Goal: Book appointment/travel/reservation

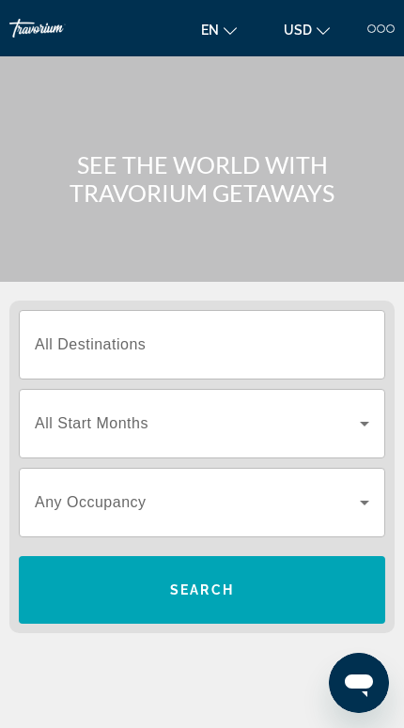
click at [314, 345] on input "Destination All Destinations" at bounding box center [202, 345] width 334 height 23
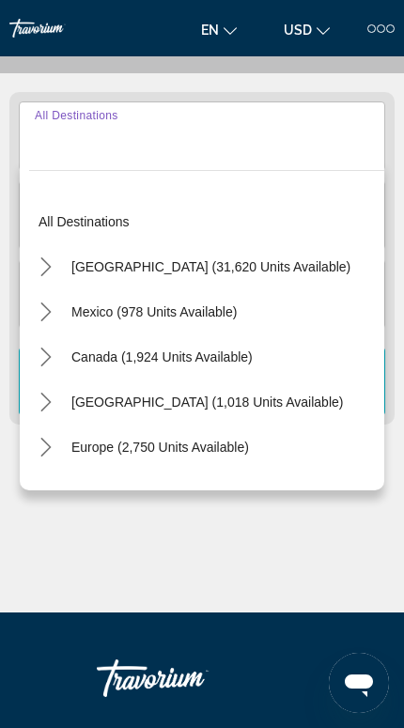
scroll to position [233, 0]
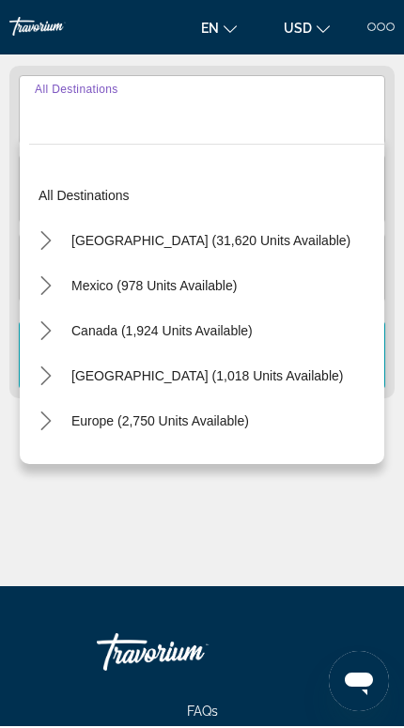
click at [53, 245] on icon "Toggle United States (31,620 units available) submenu" at bounding box center [46, 242] width 19 height 19
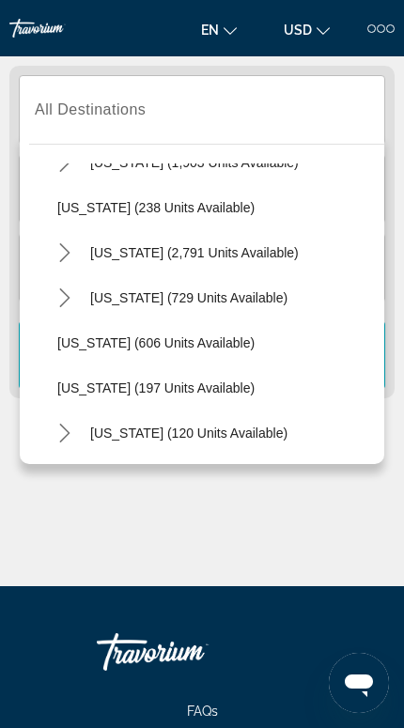
scroll to position [938, 0]
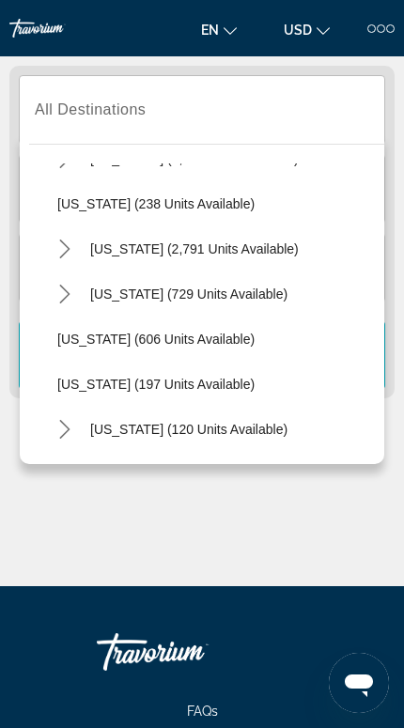
click at [66, 257] on icon "Toggle Nevada (2,791 units available) submenu" at bounding box center [64, 248] width 19 height 19
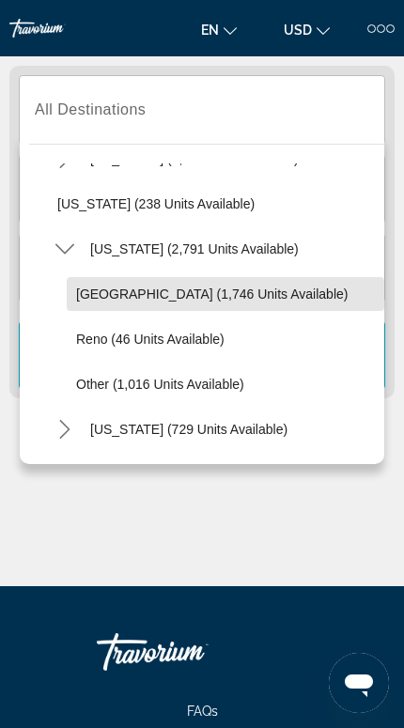
click at [233, 298] on span "[GEOGRAPHIC_DATA] (1,746 units available)" at bounding box center [211, 293] width 271 height 15
type input "**********"
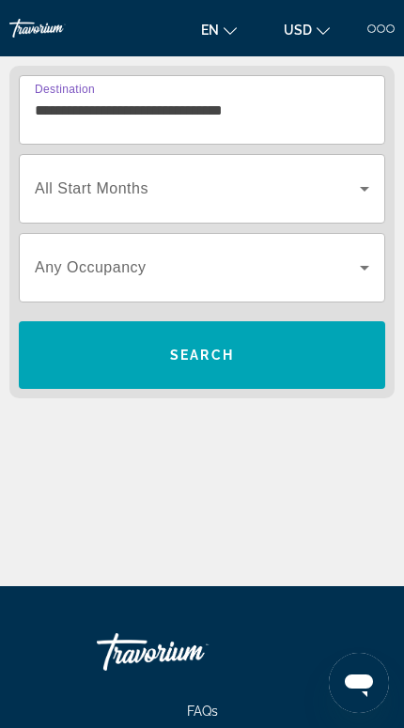
click at [358, 269] on icon "Search widget" at bounding box center [364, 267] width 23 height 23
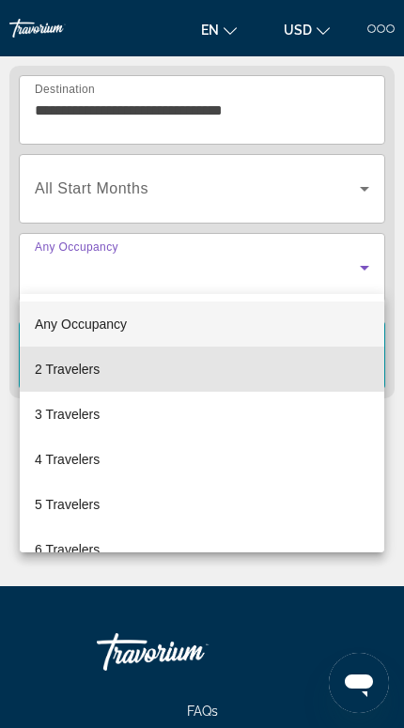
click at [222, 374] on mat-option "2 Travelers" at bounding box center [202, 368] width 364 height 45
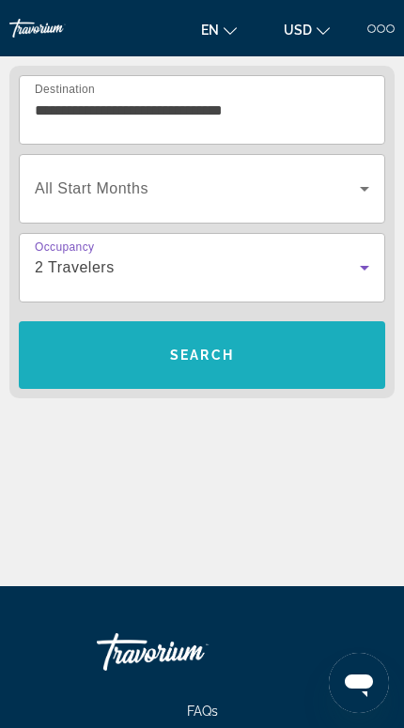
click at [245, 361] on span "Search" at bounding box center [202, 354] width 366 height 45
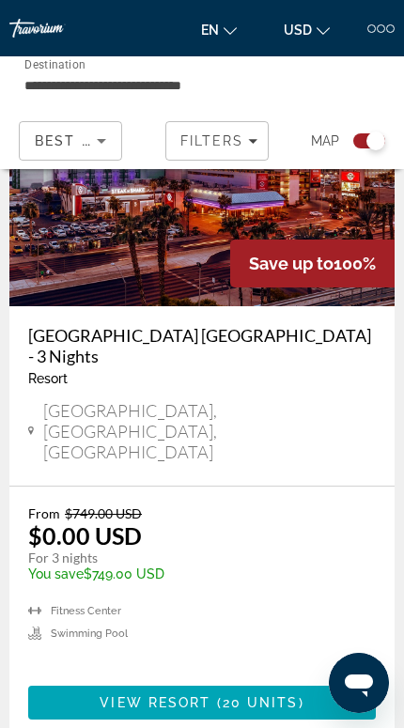
scroll to position [634, 0]
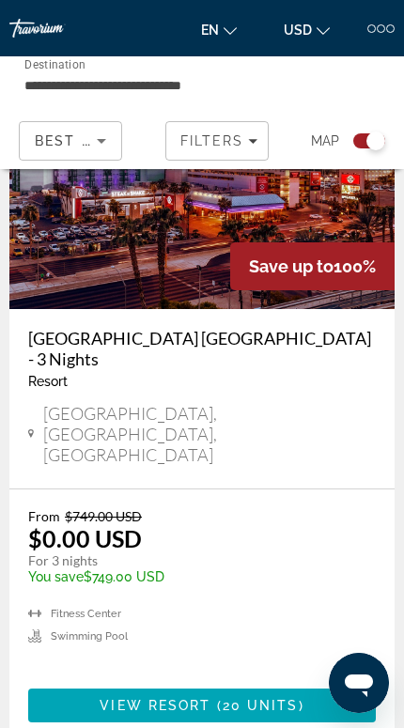
click at [224, 697] on span "20 units" at bounding box center [260, 704] width 76 height 15
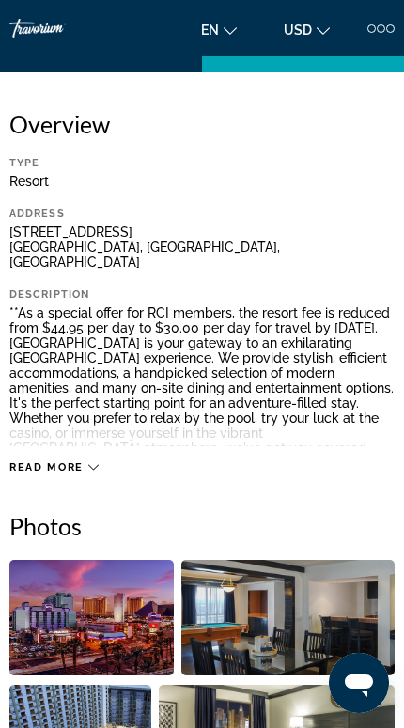
scroll to position [437, 0]
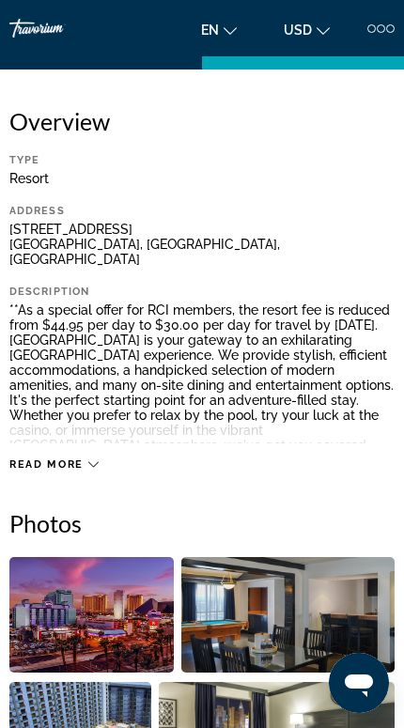
click at [67, 458] on span "Read more" at bounding box center [46, 464] width 74 height 12
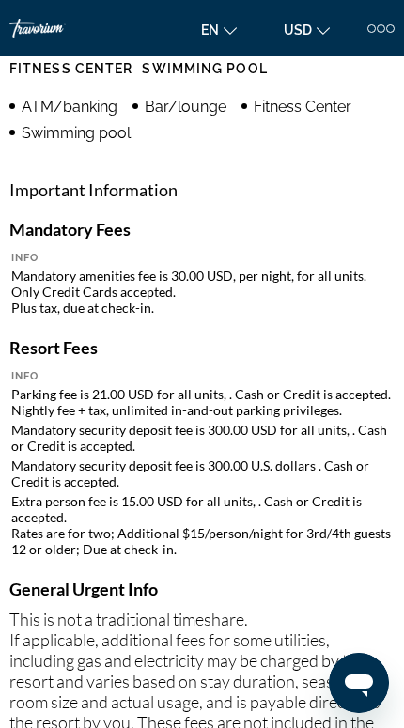
scroll to position [1453, 0]
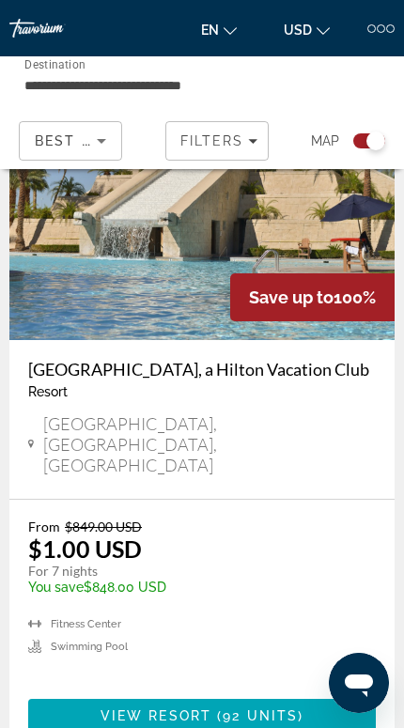
scroll to position [2870, 0]
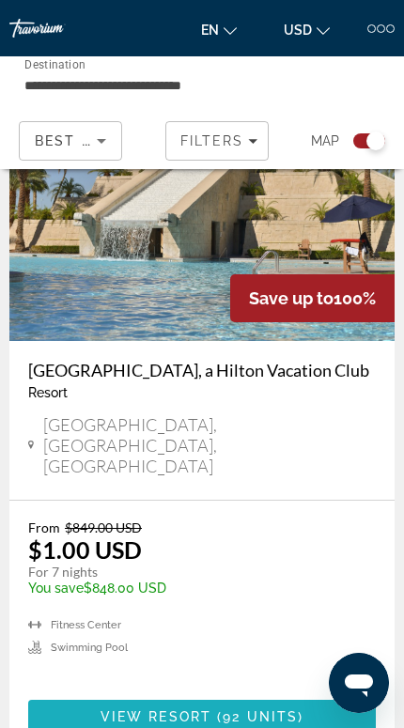
click at [243, 709] on span "92 units" at bounding box center [259, 716] width 75 height 15
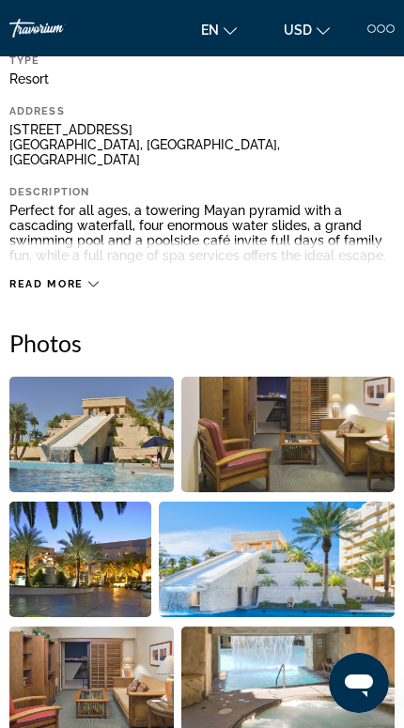
scroll to position [533, 0]
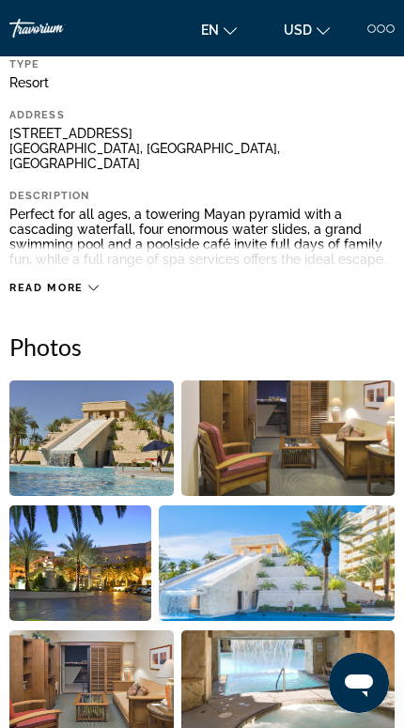
click at [82, 282] on span "Read more" at bounding box center [46, 288] width 74 height 12
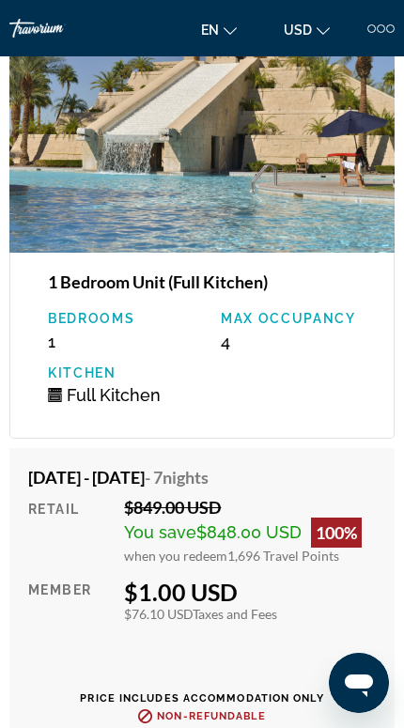
scroll to position [3547, 0]
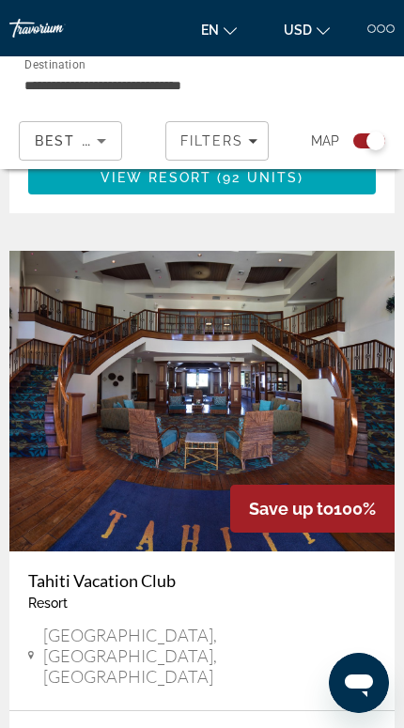
scroll to position [3410, 0]
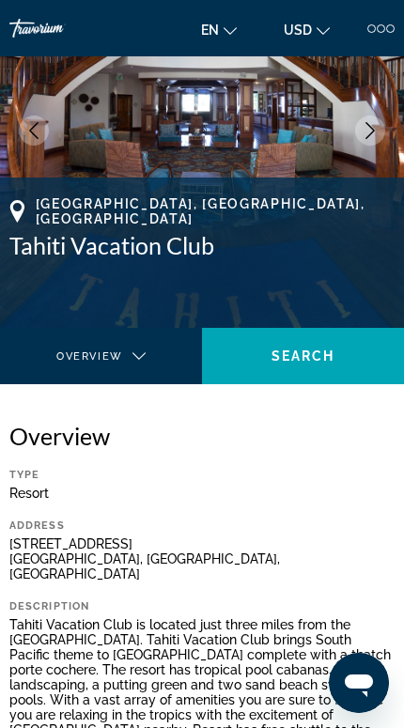
scroll to position [122, 0]
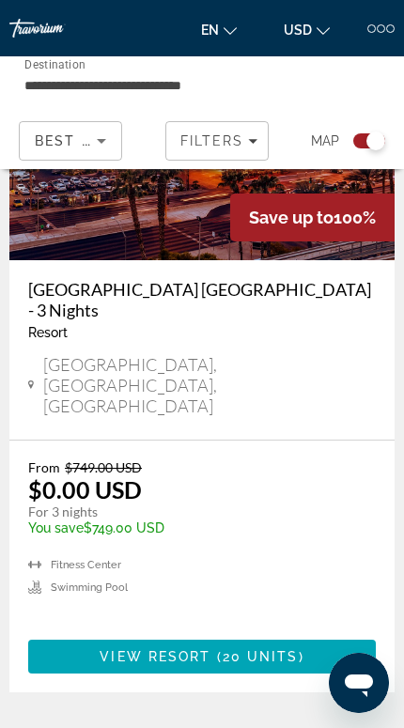
scroll to position [683, 0]
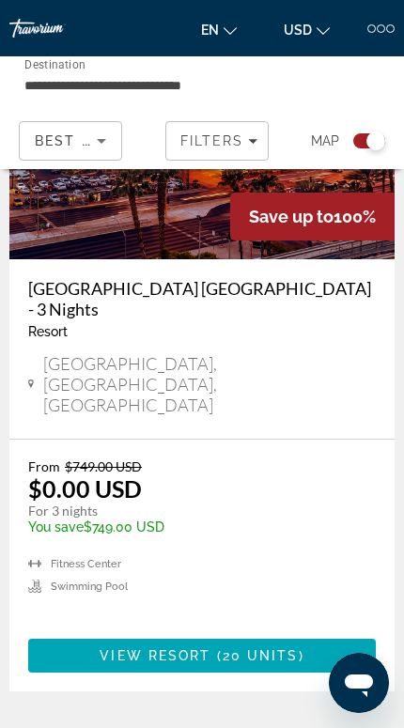
click at [228, 648] on span "20 units" at bounding box center [260, 655] width 76 height 15
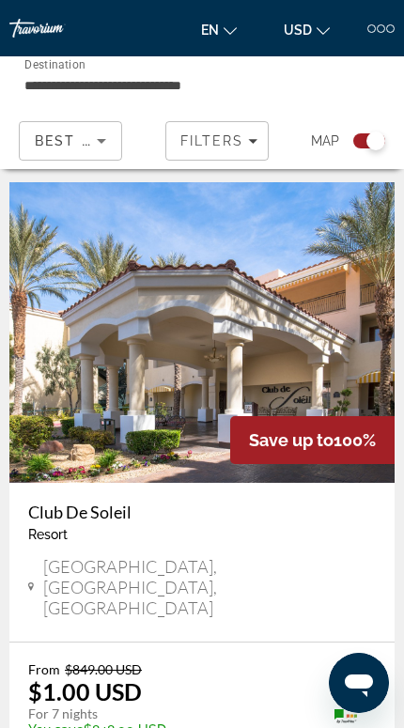
scroll to position [6492, 0]
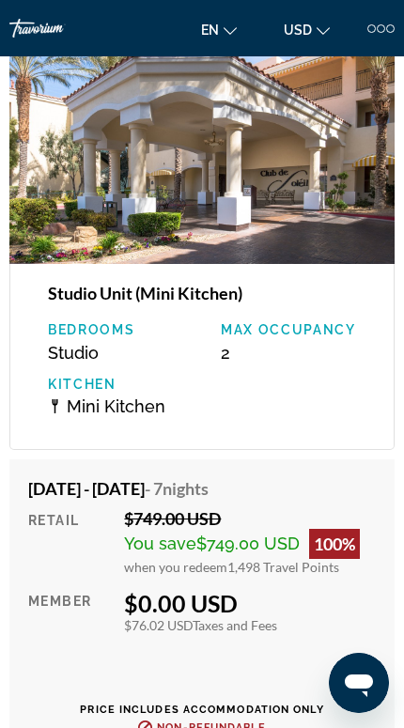
scroll to position [4044, 0]
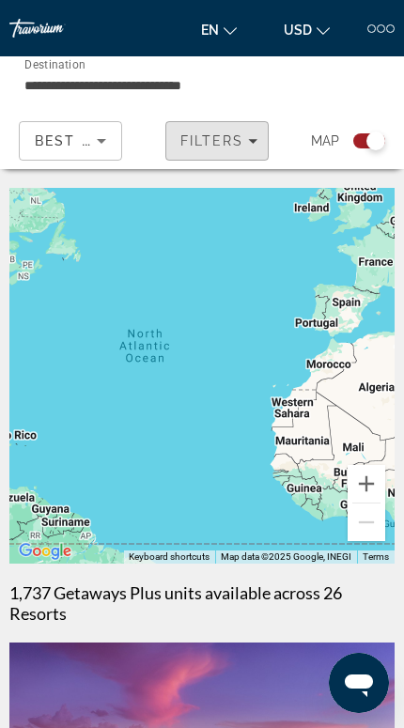
click at [234, 142] on span "Filters" at bounding box center [212, 140] width 64 height 15
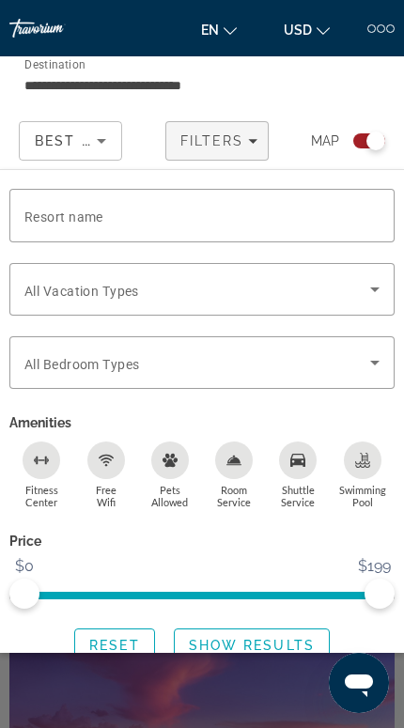
click at [360, 359] on span "Search widget" at bounding box center [196, 362] width 345 height 23
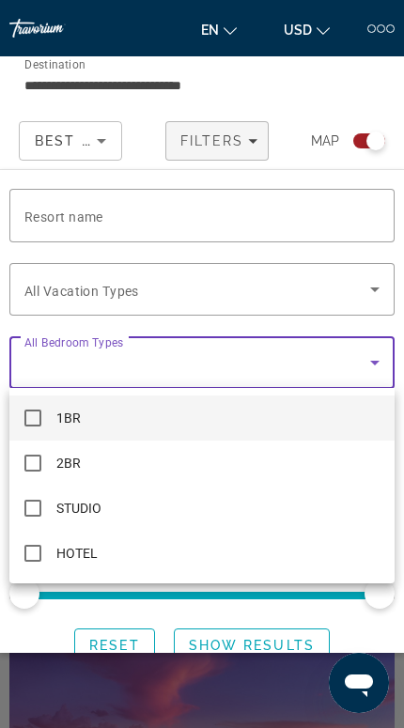
click at [53, 292] on div at bounding box center [202, 364] width 404 height 728
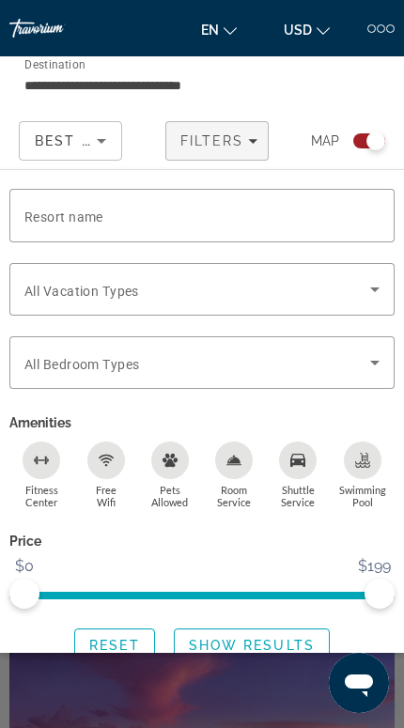
click at [374, 287] on icon "Search widget" at bounding box center [374, 289] width 9 height 5
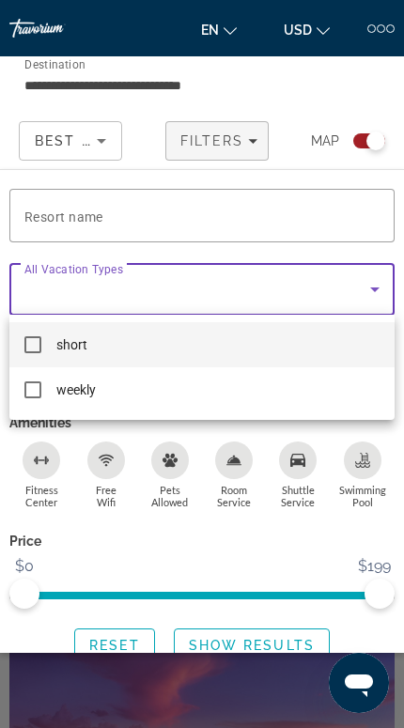
click at [330, 94] on div at bounding box center [202, 364] width 404 height 728
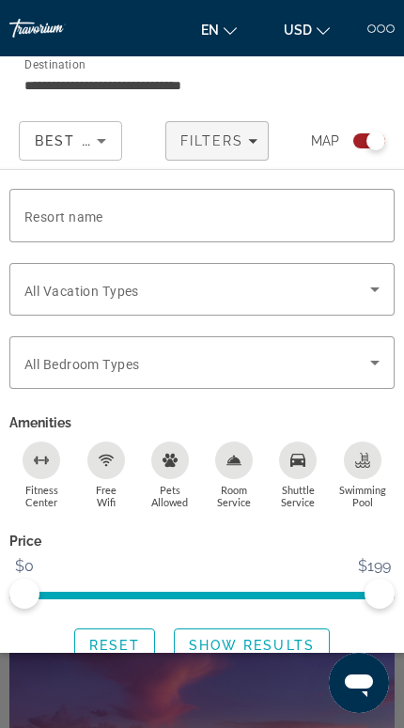
click at [30, 299] on span "Search widget" at bounding box center [196, 289] width 345 height 23
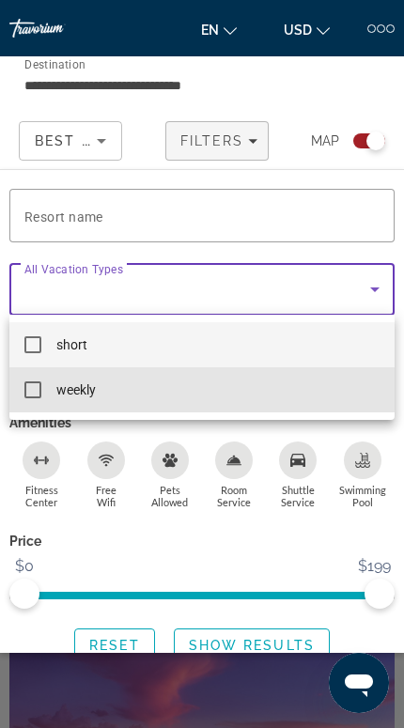
click at [23, 387] on mat-option "weekly" at bounding box center [201, 389] width 385 height 45
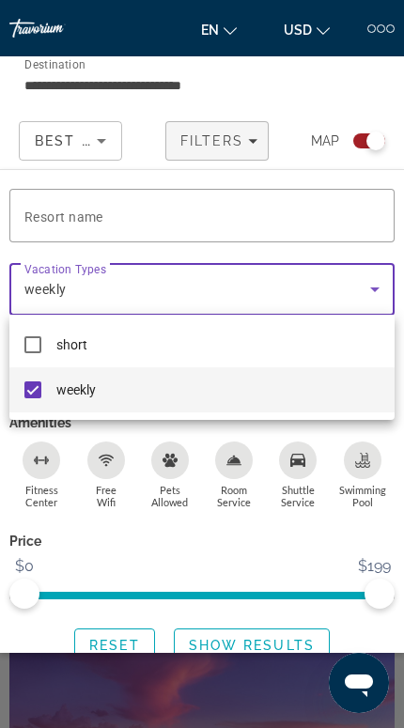
click at [271, 530] on div at bounding box center [202, 364] width 404 height 728
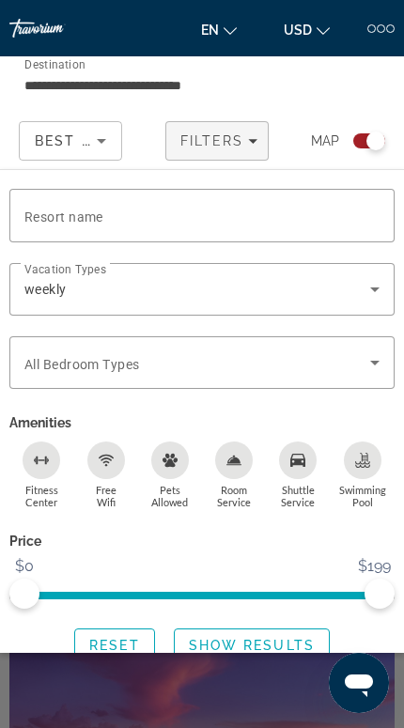
click at [268, 641] on span "Show Results" at bounding box center [252, 644] width 126 height 15
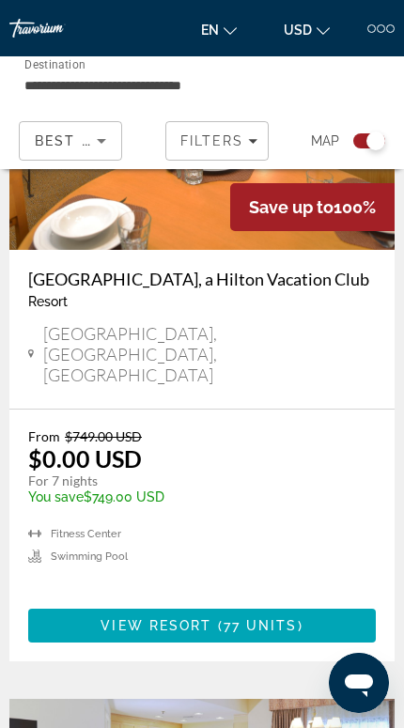
scroll to position [706, 0]
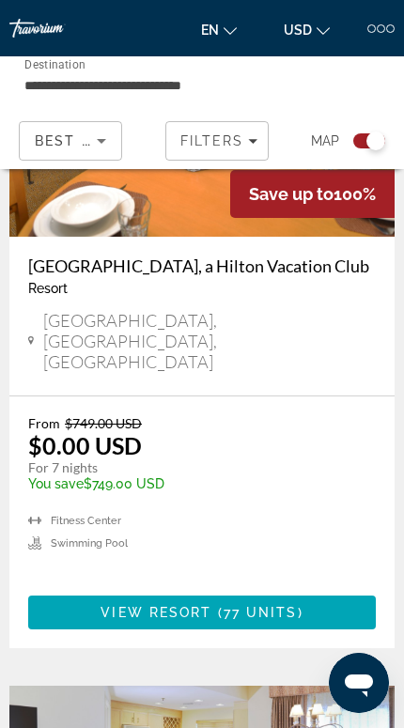
click at [297, 605] on span "( 77 units )" at bounding box center [256, 612] width 91 height 15
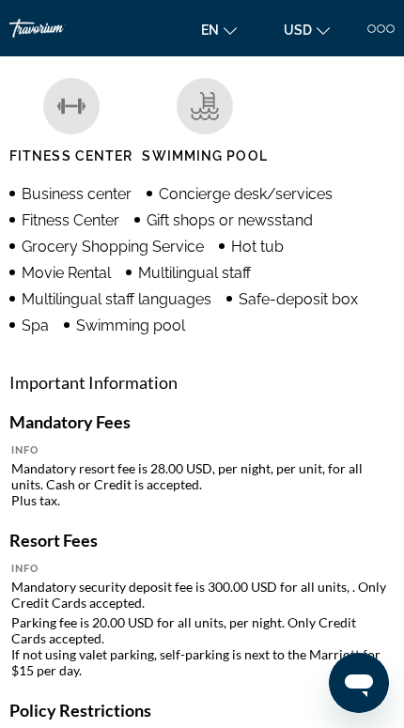
scroll to position [1356, 0]
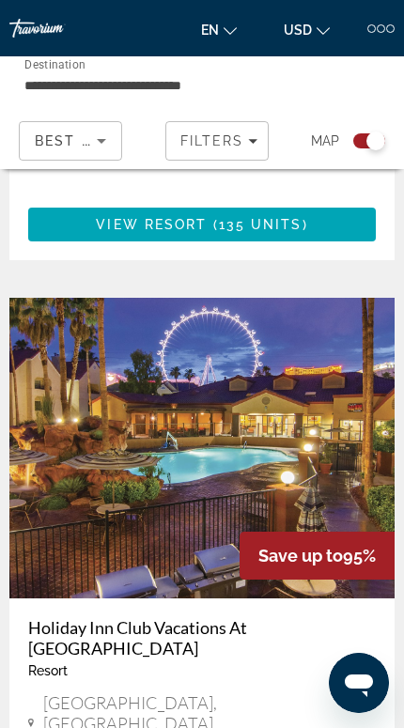
scroll to position [5590, 0]
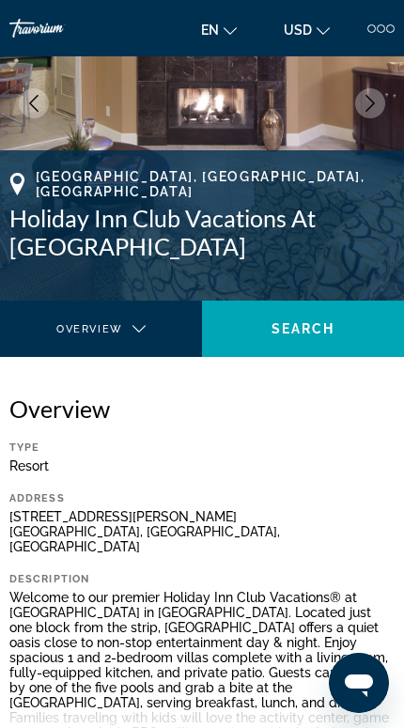
scroll to position [146, 0]
